Goal: Transaction & Acquisition: Subscribe to service/newsletter

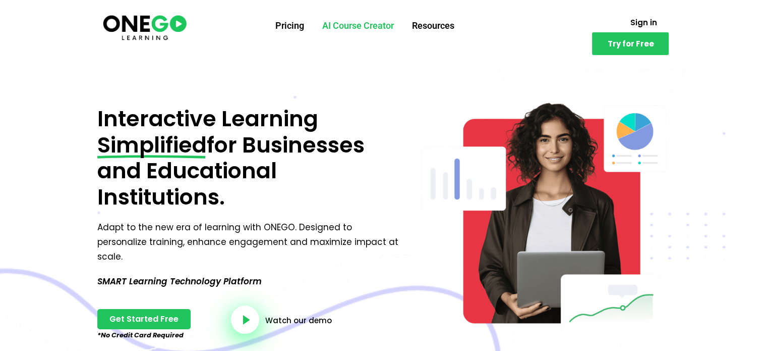
click at [383, 24] on link "AI Course Creator" at bounding box center [358, 26] width 90 height 26
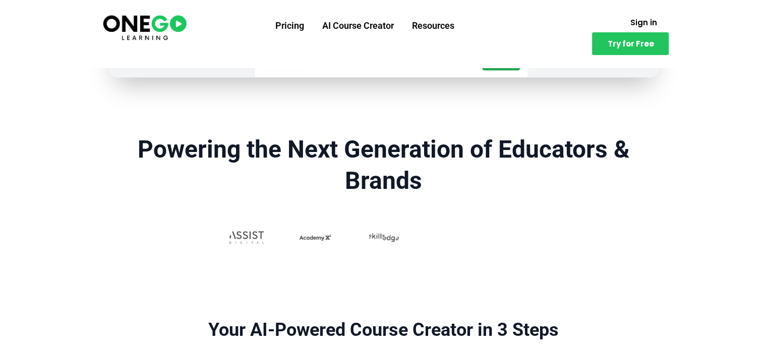
scroll to position [607, 0]
click at [516, 219] on img at bounding box center [521, 236] width 48 height 48
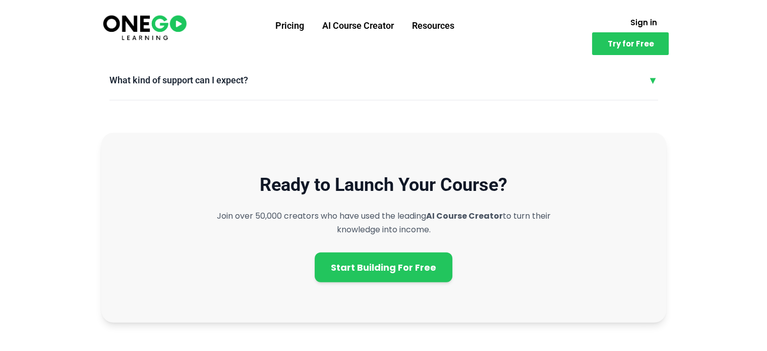
scroll to position [2748, 0]
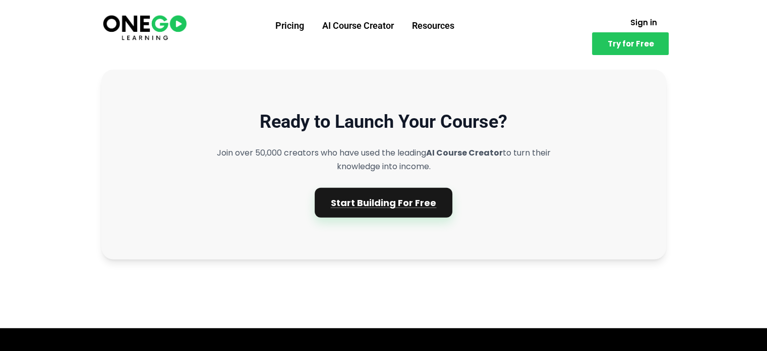
click at [414, 210] on link "Start Building For Free" at bounding box center [384, 203] width 138 height 30
